Goal: Navigation & Orientation: Find specific page/section

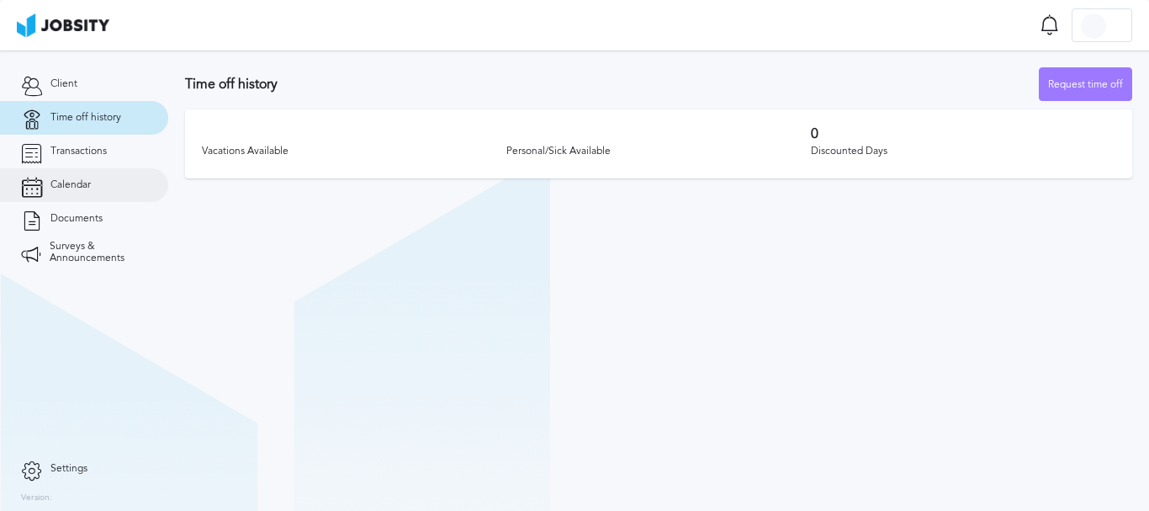
click at [93, 185] on link "Calendar" at bounding box center [84, 185] width 168 height 34
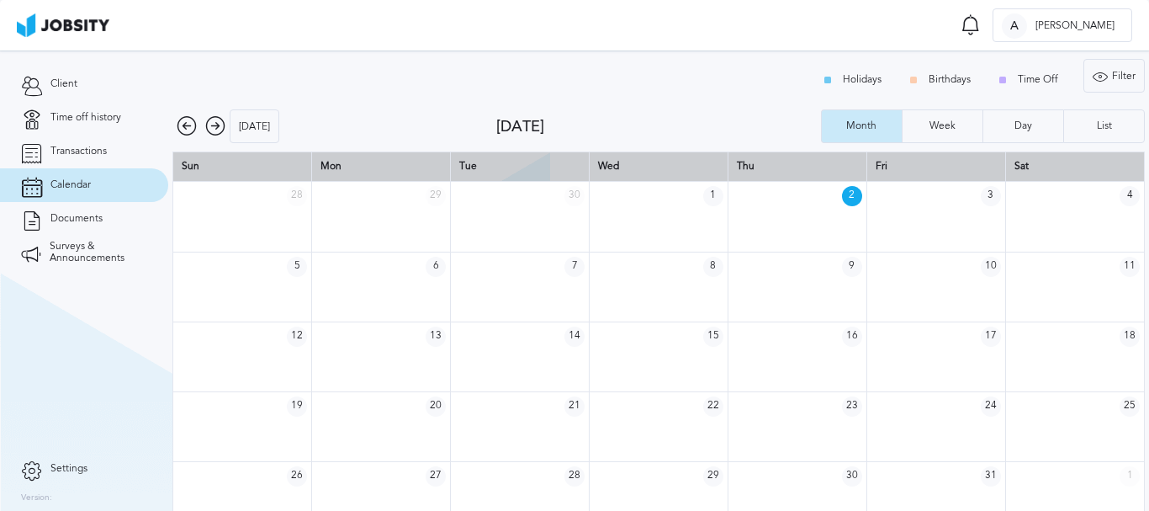
click at [218, 131] on icon at bounding box center [215, 126] width 20 height 20
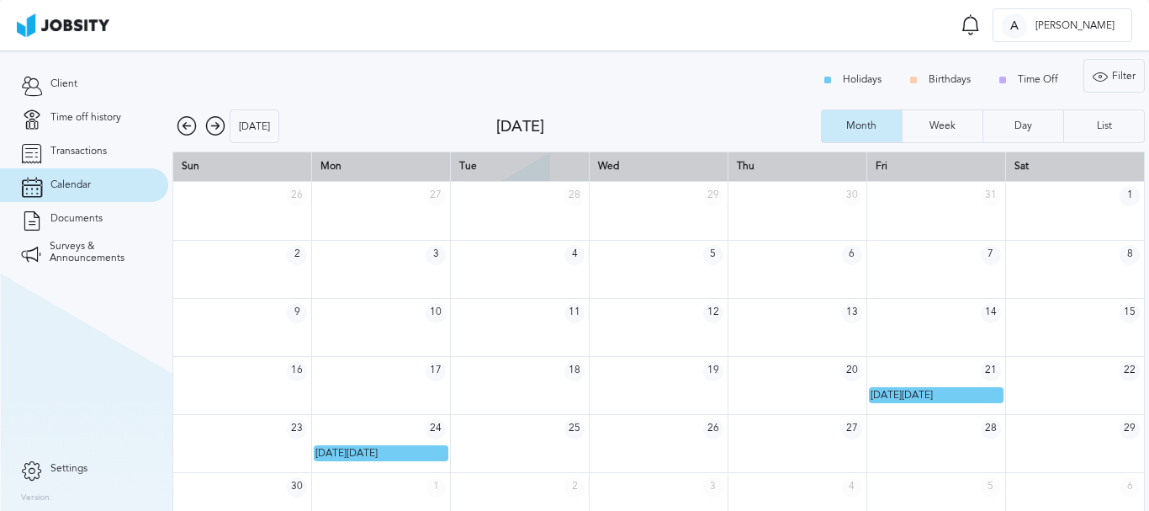
click at [210, 131] on icon at bounding box center [215, 126] width 20 height 20
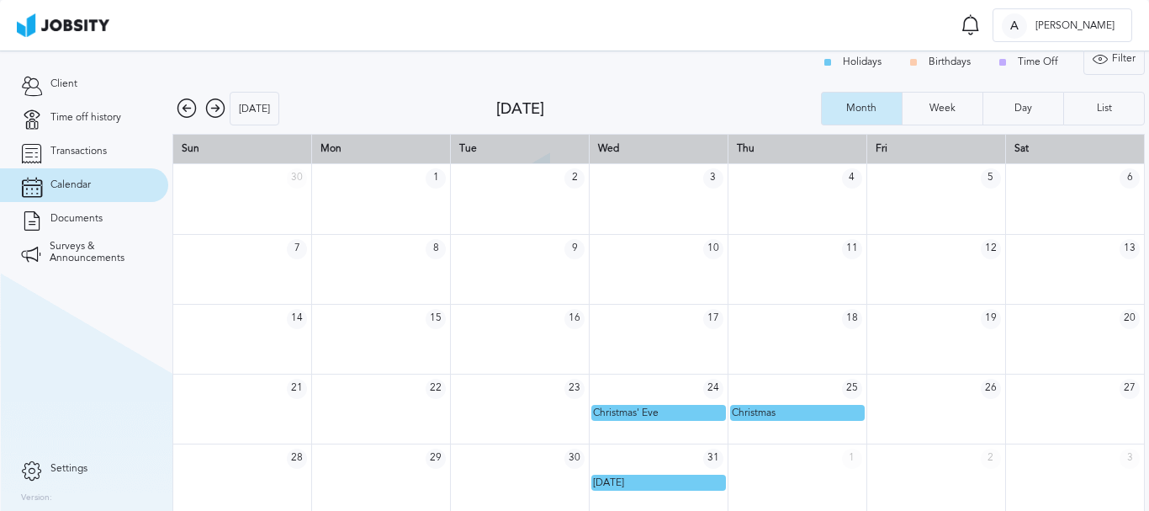
scroll to position [23, 0]
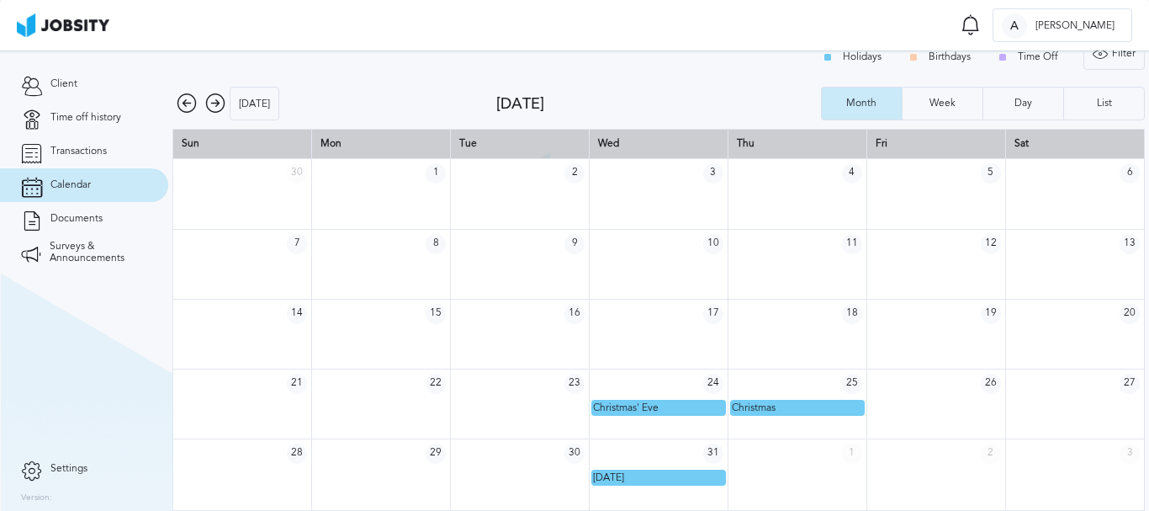
click at [188, 104] on icon at bounding box center [187, 103] width 20 height 20
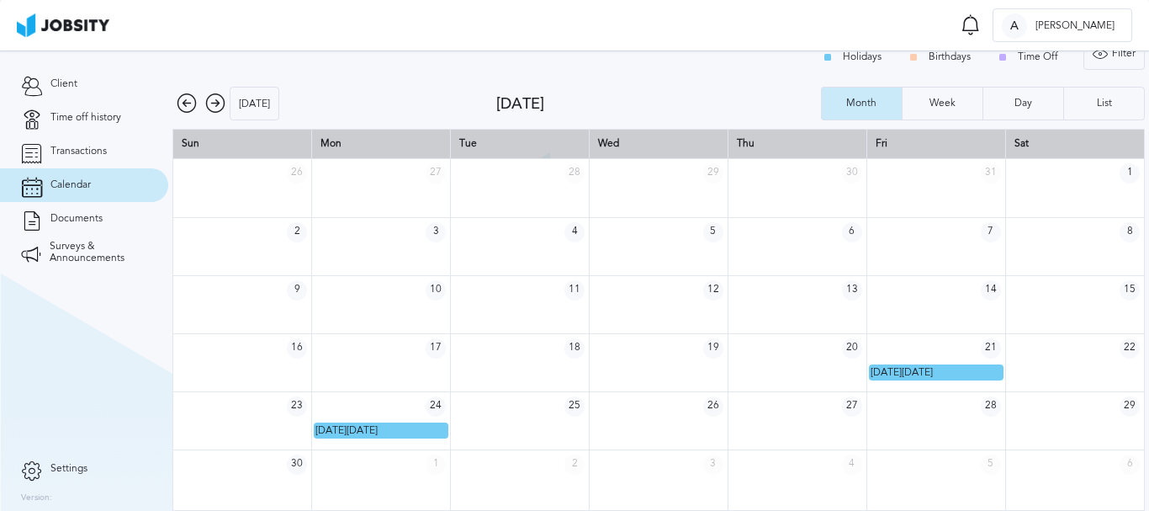
click at [176, 105] on div "[DATE]" at bounding box center [335, 104] width 324 height 34
click at [180, 103] on icon at bounding box center [187, 103] width 20 height 20
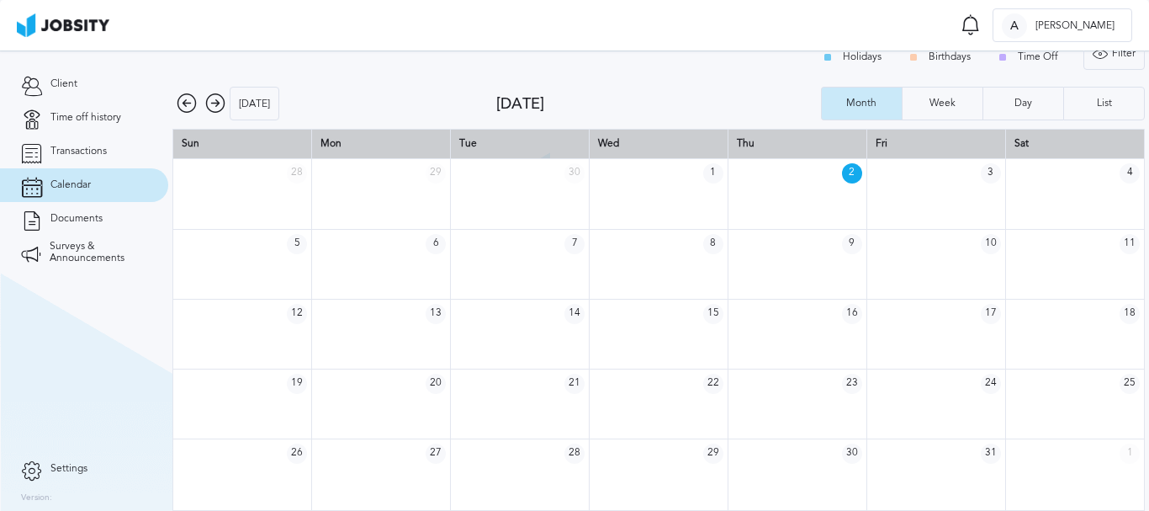
click at [213, 104] on icon at bounding box center [215, 103] width 20 height 20
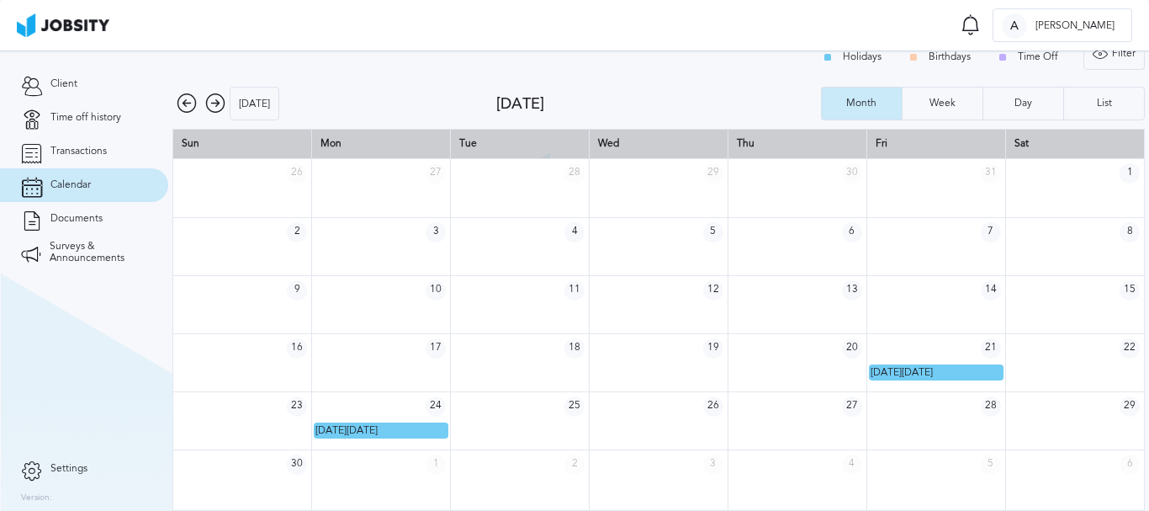
click at [179, 103] on icon at bounding box center [187, 103] width 20 height 20
